Goal: Find specific page/section: Find specific page/section

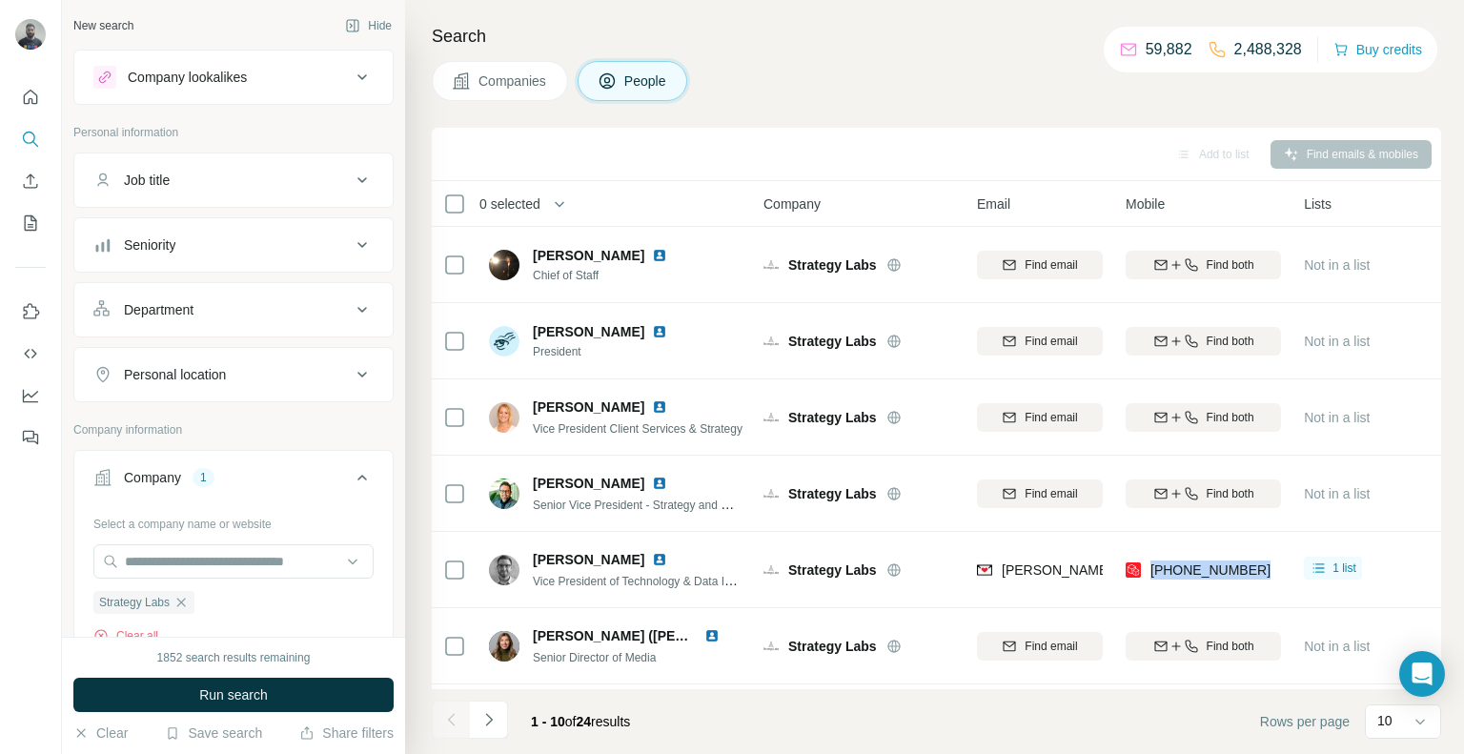
scroll to position [91, 0]
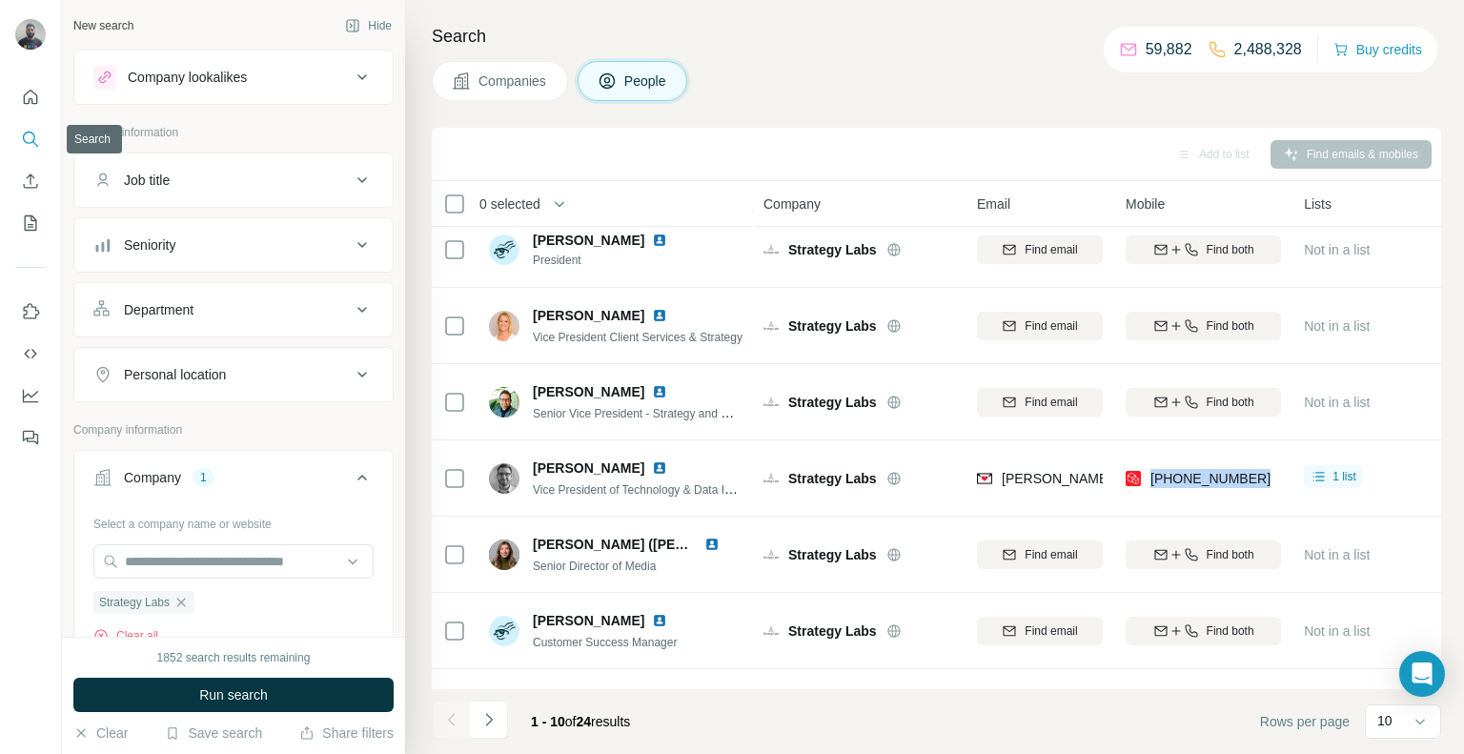
click at [30, 152] on button "Search" at bounding box center [30, 139] width 30 height 34
click at [30, 139] on icon "Search" at bounding box center [30, 139] width 19 height 19
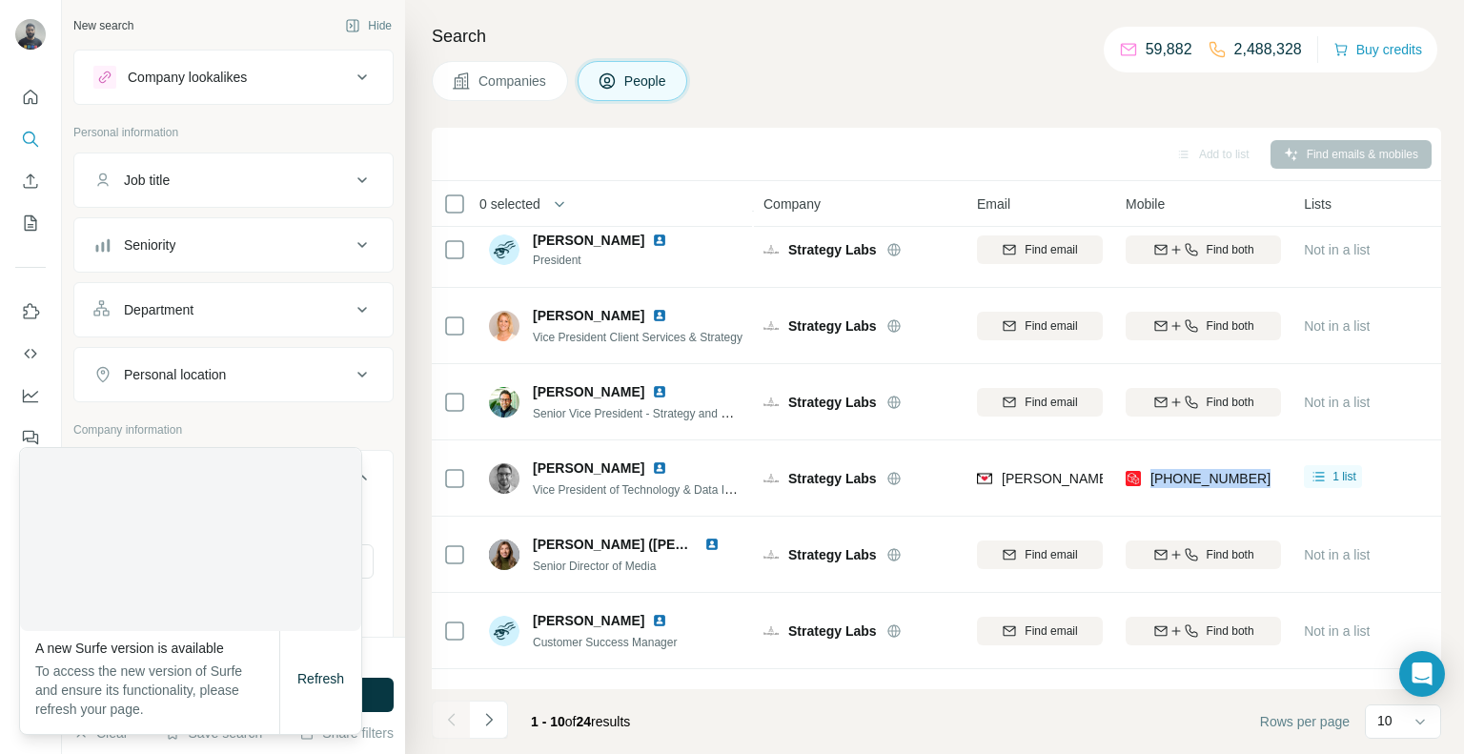
click at [192, 561] on div at bounding box center [190, 539] width 341 height 183
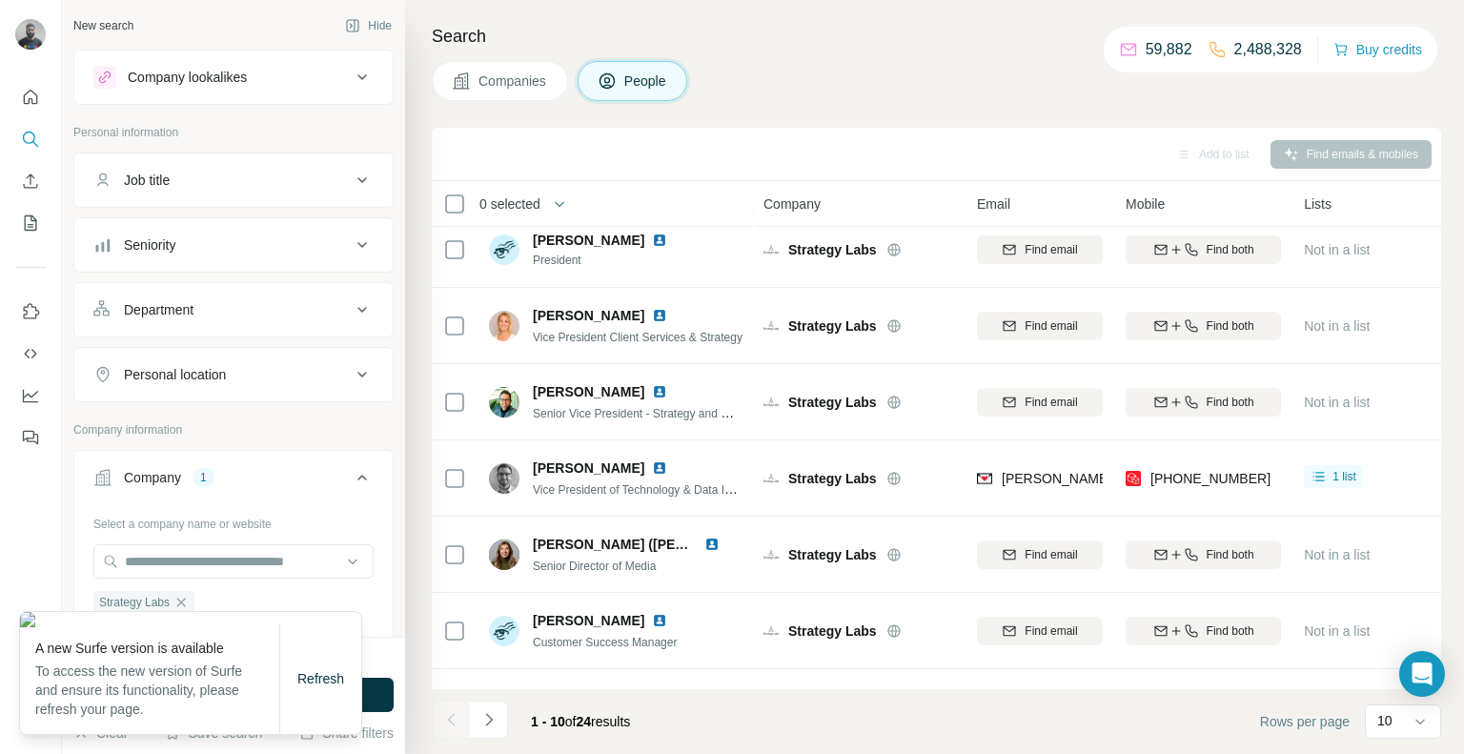
click at [250, 399] on div "Personal location" at bounding box center [233, 374] width 320 height 55
click at [378, 628] on div "Select a company name or website Strategy Labs Clear all Upload a CSV of compan…" at bounding box center [233, 653] width 318 height 290
click at [321, 693] on div "Refresh" at bounding box center [320, 678] width 81 height 38
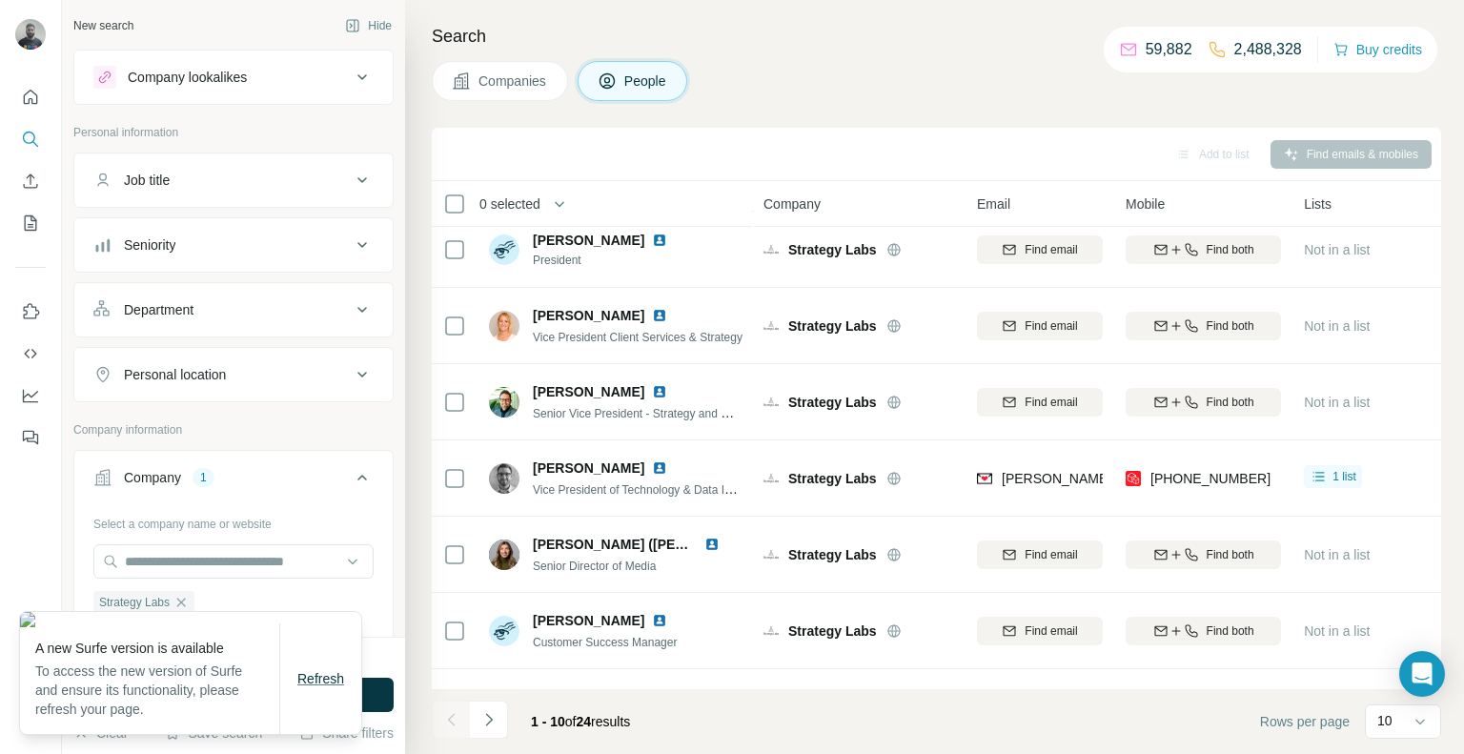
click at [316, 683] on span "Refresh" at bounding box center [320, 678] width 47 height 15
